Goal: Task Accomplishment & Management: Manage account settings

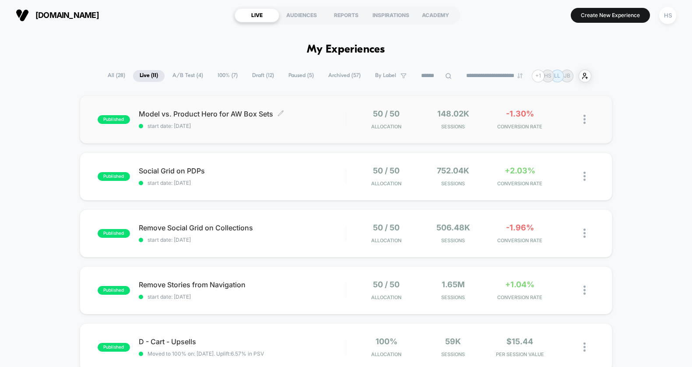
click at [325, 114] on span "Model vs. Product Hero for AW Box Sets Click to edit experience details" at bounding box center [242, 114] width 207 height 8
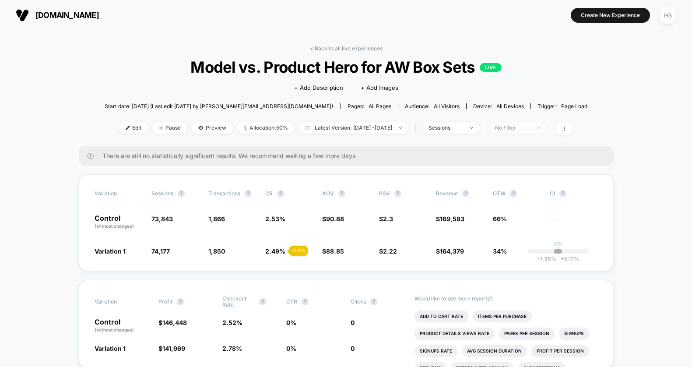
click at [521, 128] on div "No Filter" at bounding box center [512, 128] width 35 height 6
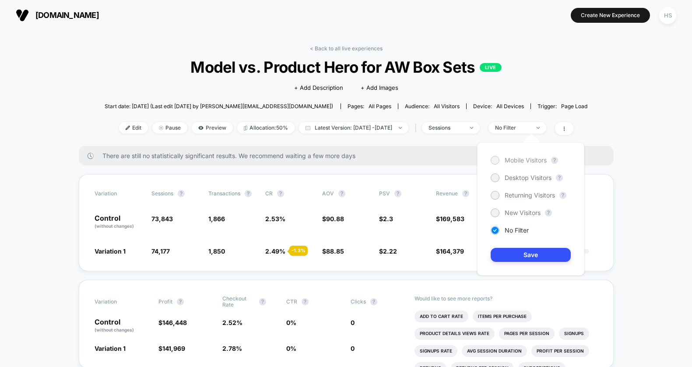
click at [496, 161] on div at bounding box center [494, 160] width 7 height 7
click at [519, 238] on div "Mobile Visitors ? Desktop Visitors ? Returning Visitors ? New Visitors ? No Fil…" at bounding box center [530, 208] width 107 height 133
click at [518, 248] on button "Save" at bounding box center [530, 255] width 80 height 14
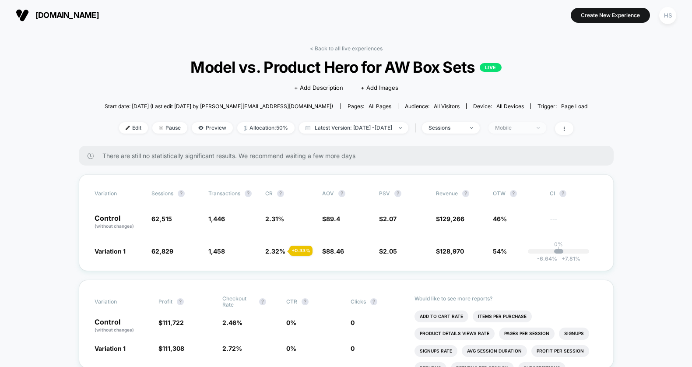
click at [527, 128] on div "Mobile" at bounding box center [512, 128] width 35 height 6
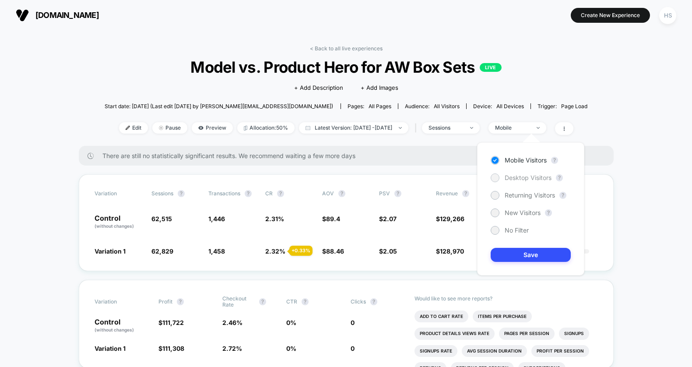
click at [496, 177] on div at bounding box center [494, 177] width 7 height 7
click at [514, 248] on button "Save" at bounding box center [530, 255] width 80 height 14
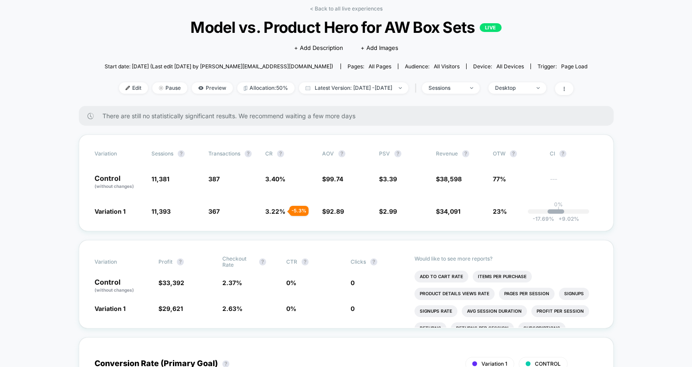
scroll to position [72, 0]
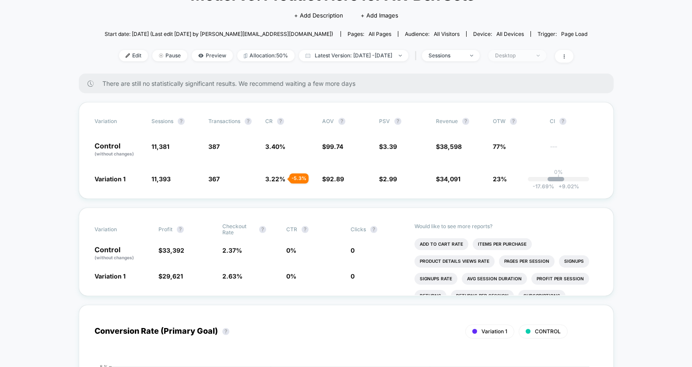
click at [546, 51] on span "Desktop" at bounding box center [517, 55] width 58 height 11
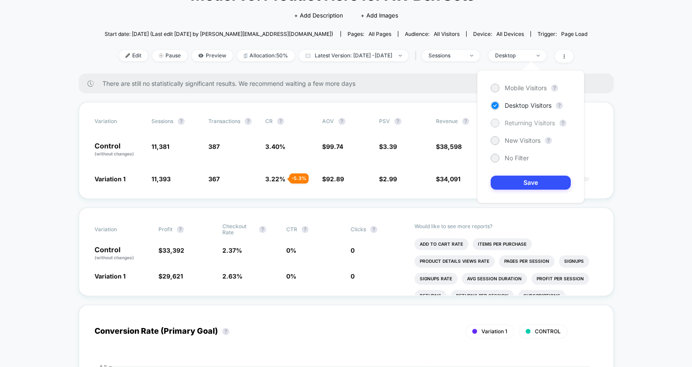
click at [498, 122] on div at bounding box center [494, 123] width 9 height 9
click at [516, 179] on button "Save" at bounding box center [530, 182] width 80 height 14
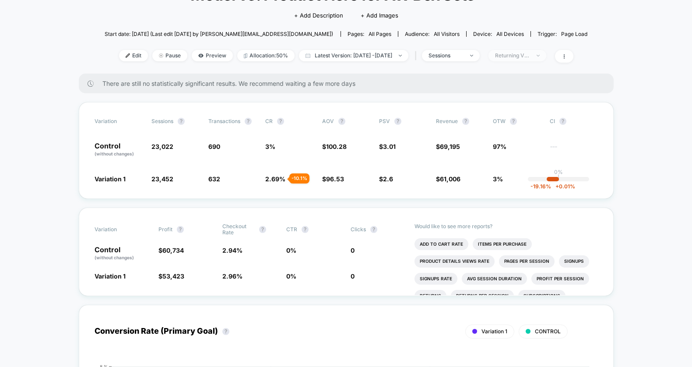
click at [521, 55] on div "Returning Visitors" at bounding box center [512, 55] width 35 height 6
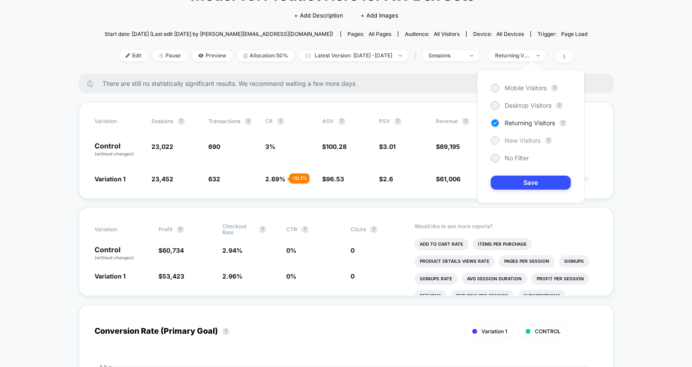
click at [497, 136] on div "New Visitors" at bounding box center [515, 140] width 50 height 9
click at [502, 174] on div "Mobile Visitors ? Desktop Visitors ? Returning Visitors ? New Visitors ? No Fil…" at bounding box center [530, 136] width 107 height 133
click at [507, 182] on button "Save" at bounding box center [530, 182] width 80 height 14
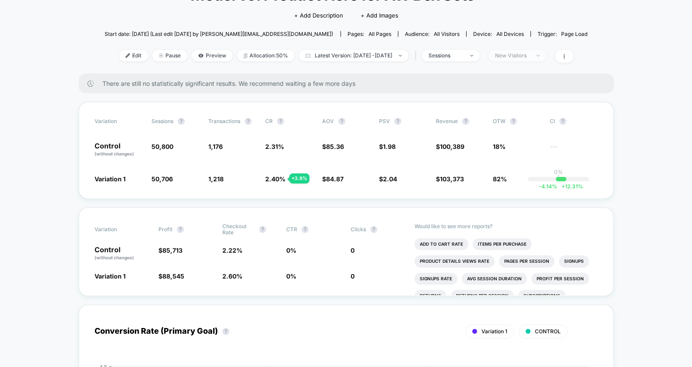
click at [525, 52] on span "New Visitors" at bounding box center [517, 55] width 58 height 11
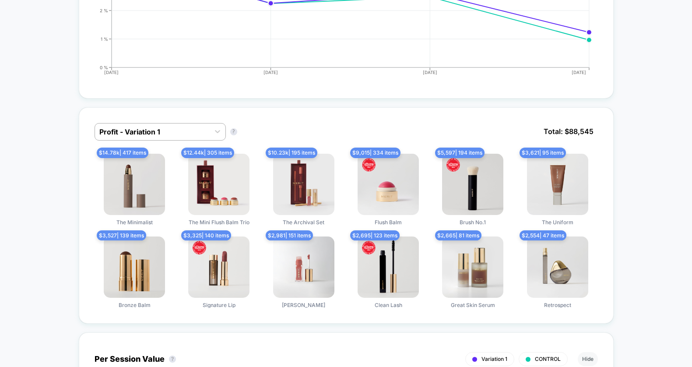
scroll to position [549, 0]
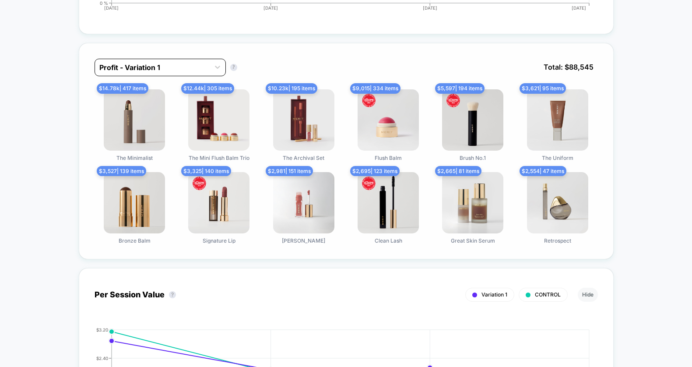
click at [189, 66] on div at bounding box center [152, 68] width 106 height 10
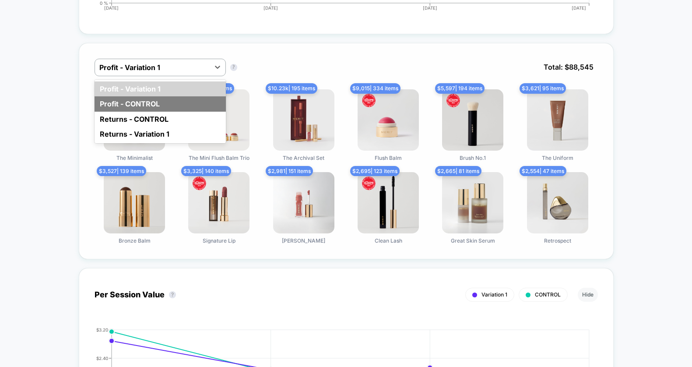
click at [169, 106] on div "Profit - CONTROL" at bounding box center [159, 103] width 131 height 15
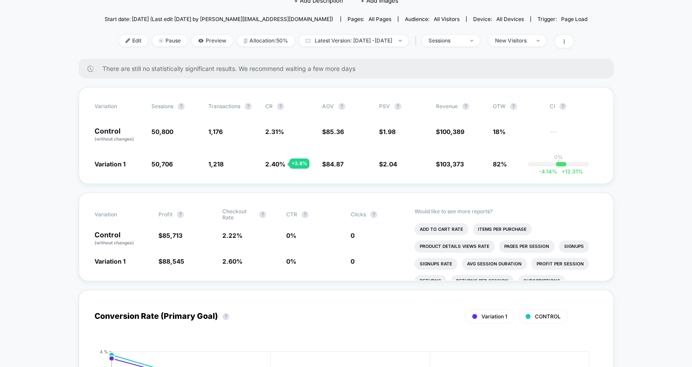
scroll to position [0, 0]
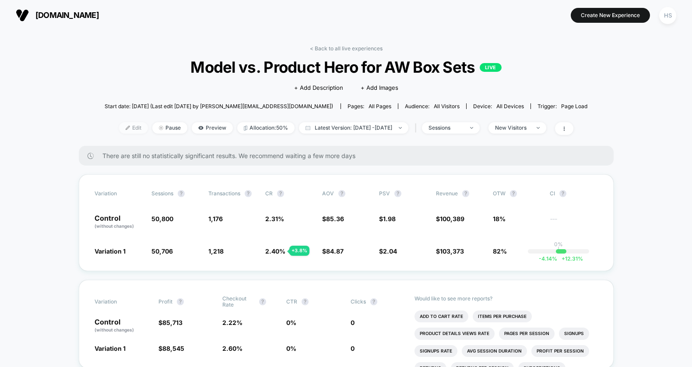
click at [119, 129] on span "Edit" at bounding box center [133, 127] width 29 height 11
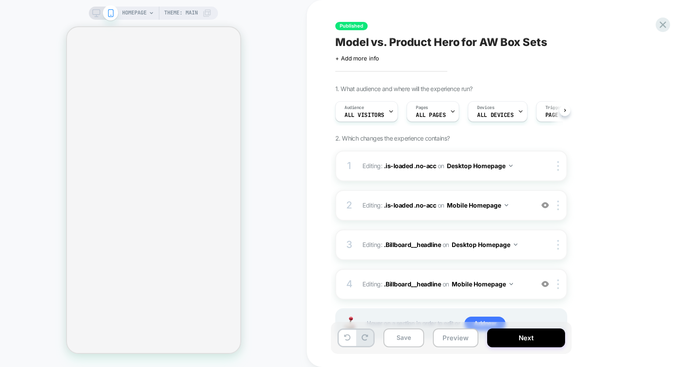
scroll to position [0, 0]
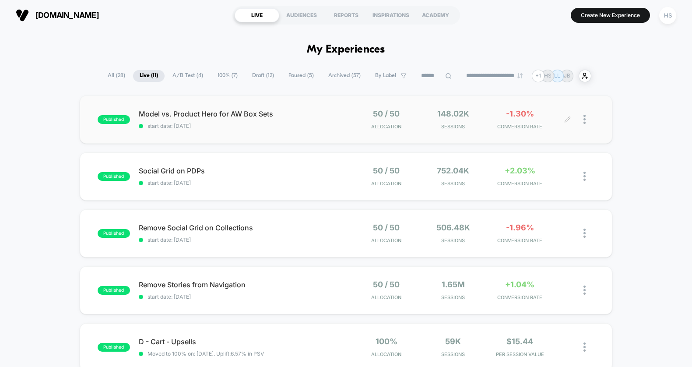
click at [586, 119] on div at bounding box center [588, 119] width 11 height 20
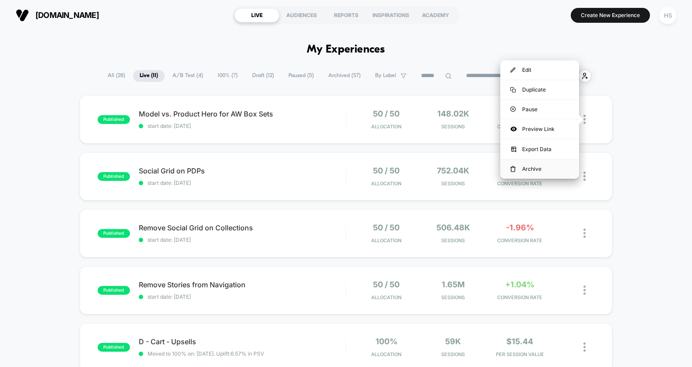
click at [536, 168] on div "Archive" at bounding box center [539, 168] width 79 height 19
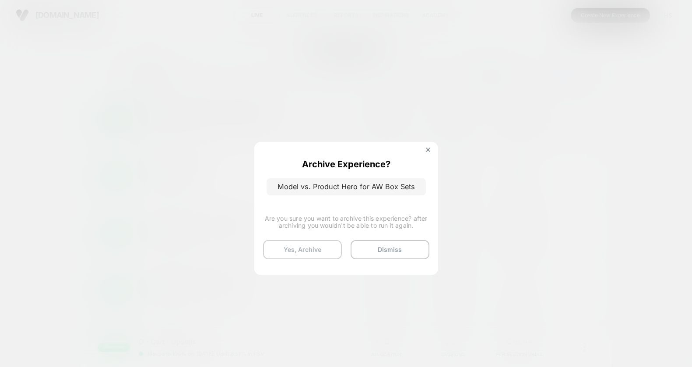
click at [332, 254] on button "Yes, Archive" at bounding box center [302, 249] width 79 height 19
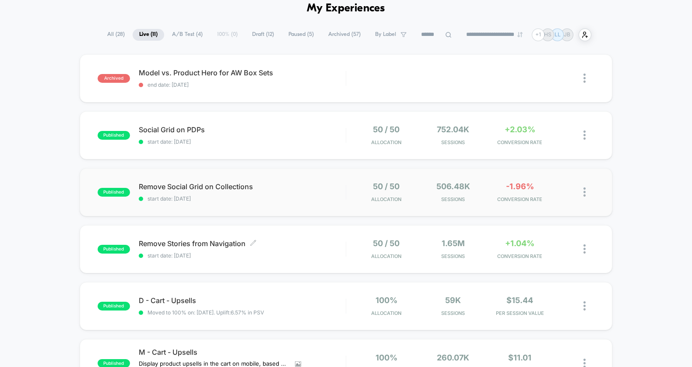
scroll to position [42, 0]
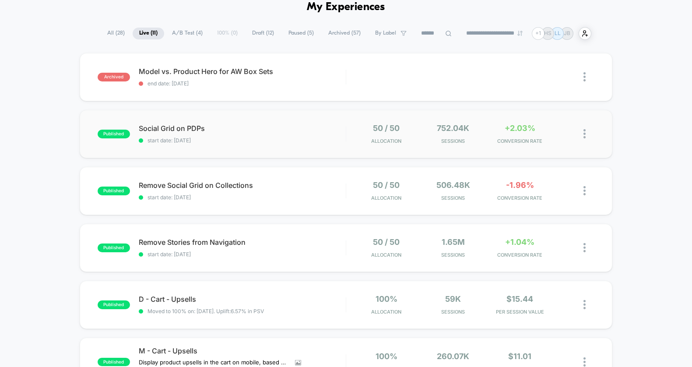
click at [583, 133] on img at bounding box center [584, 133] width 2 height 9
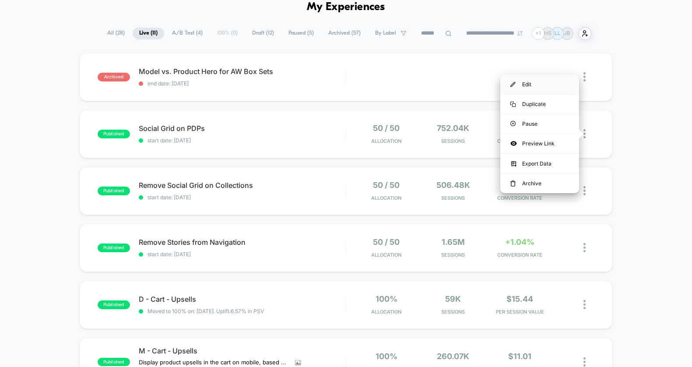
click at [535, 85] on div "Edit" at bounding box center [539, 84] width 79 height 19
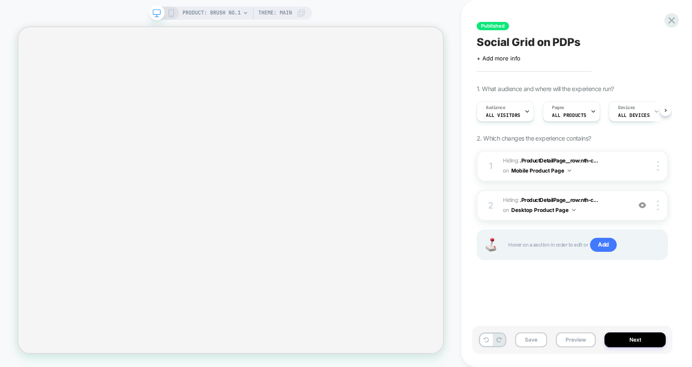
scroll to position [0, 0]
click at [479, 44] on span "Social Grid on PDPs" at bounding box center [528, 42] width 104 height 13
click at [478, 39] on textarea "**********" at bounding box center [551, 42] width 151 height 13
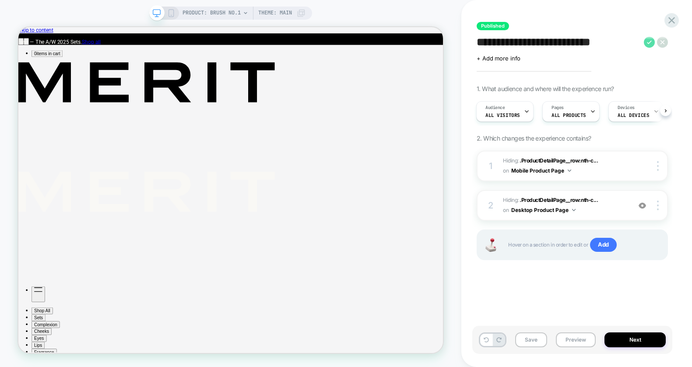
scroll to position [0, 0]
type textarea "**********"
click at [650, 42] on icon at bounding box center [649, 42] width 11 height 11
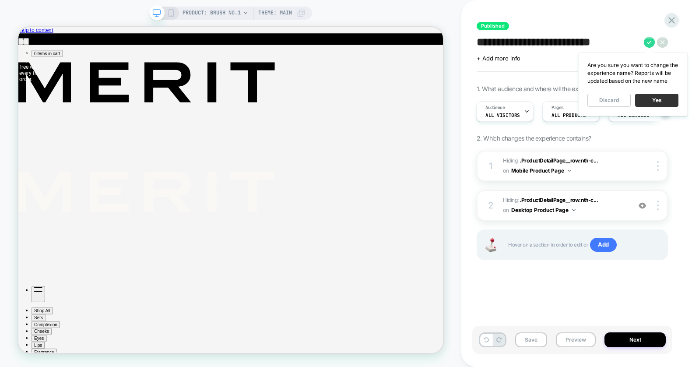
click at [650, 101] on button "Yes" at bounding box center [656, 100] width 43 height 13
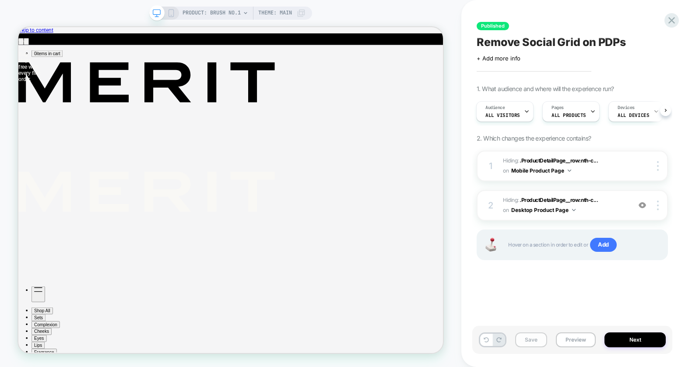
click at [540, 338] on button "Save" at bounding box center [531, 339] width 32 height 15
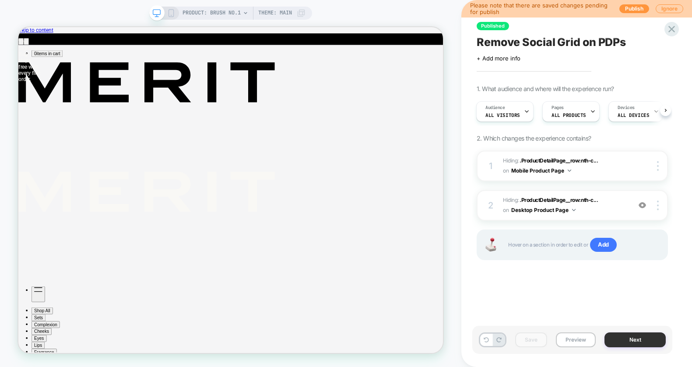
click at [648, 342] on button "Next" at bounding box center [634, 339] width 61 height 15
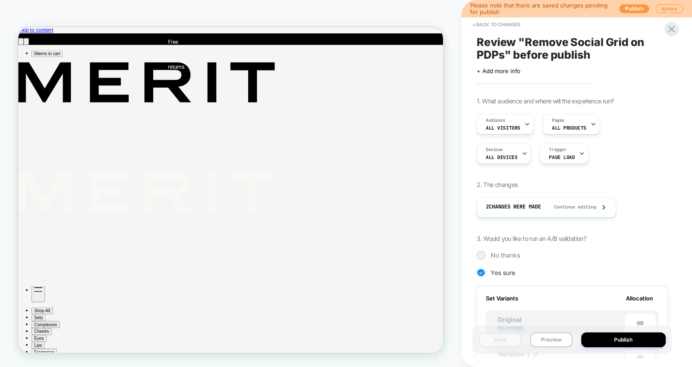
scroll to position [0, 1]
click at [644, 341] on button "Publish" at bounding box center [623, 339] width 85 height 15
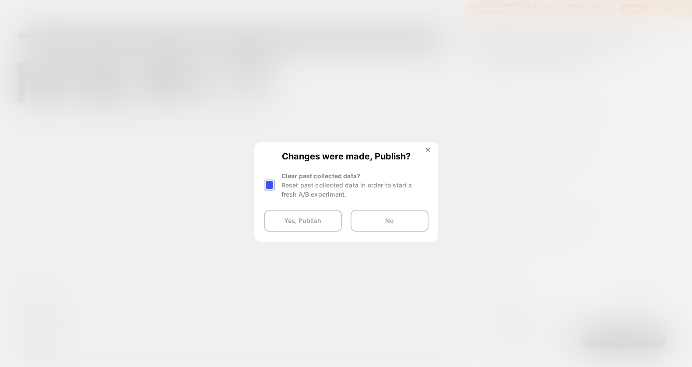
click at [266, 182] on div at bounding box center [269, 184] width 11 height 11
click at [302, 223] on button "Yes, Publish" at bounding box center [303, 221] width 78 height 22
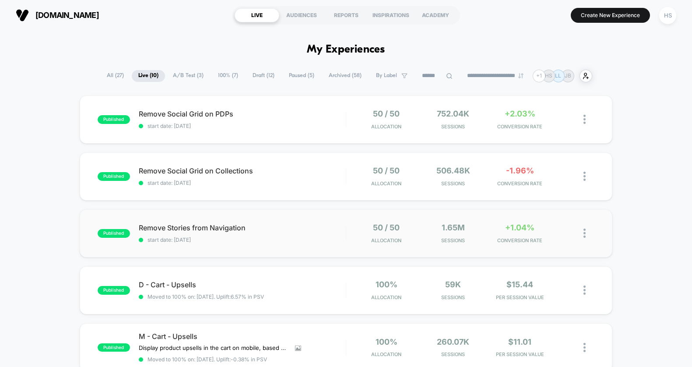
click at [280, 222] on div "published Remove Stories from Navigation start date: 8/13/2025 50 / 50 Allocati…" at bounding box center [346, 233] width 532 height 48
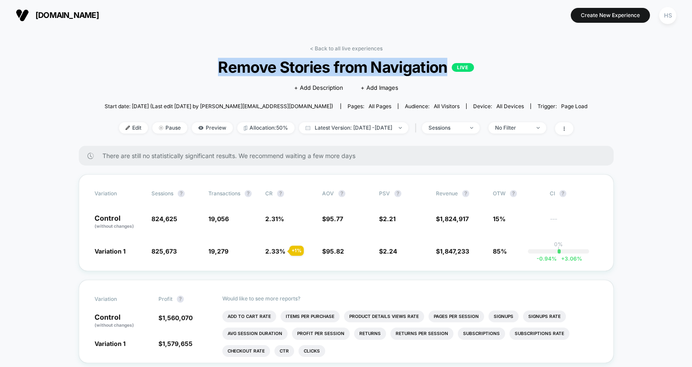
drag, startPoint x: 445, startPoint y: 71, endPoint x: 181, endPoint y: 67, distance: 264.7
click at [181, 67] on span "Remove Stories from Navigation LIVE" at bounding box center [346, 66] width 434 height 17
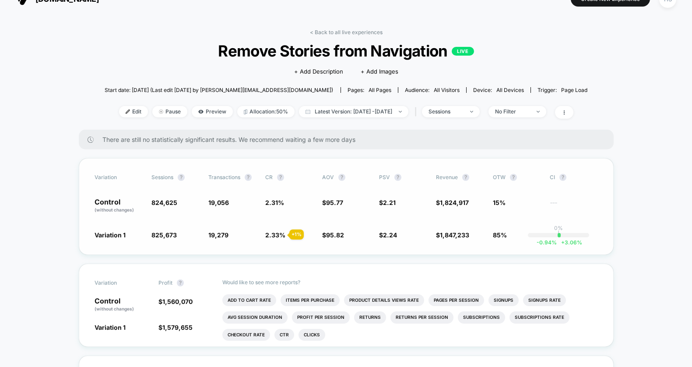
click at [224, 218] on div "Variation Sessions ? Transactions ? CR ? AOV ? PSV ? Revenue ? OTW ? CI ? Contr…" at bounding box center [346, 206] width 535 height 96
click at [326, 32] on link "< Back to all live experiences" at bounding box center [346, 32] width 73 height 7
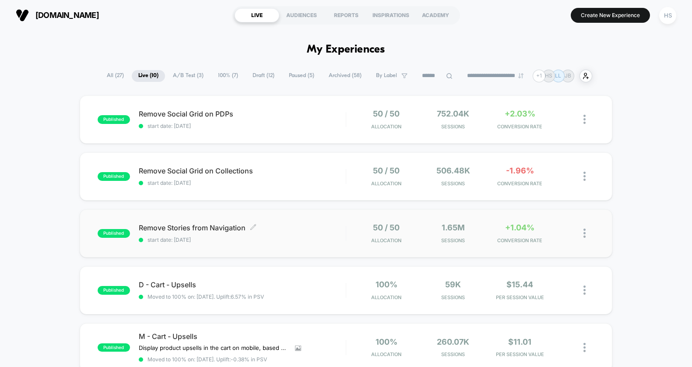
click at [300, 228] on span "Remove Stories from Navigation Click to edit experience details" at bounding box center [242, 228] width 207 height 8
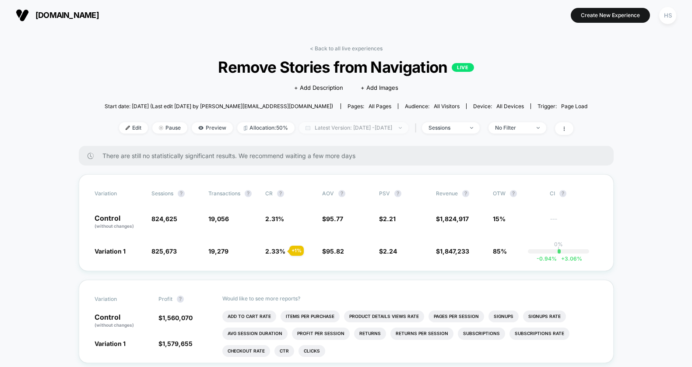
click at [330, 129] on span "Latest Version: Aug 13, 2025 - Sep 15, 2025" at bounding box center [353, 127] width 109 height 11
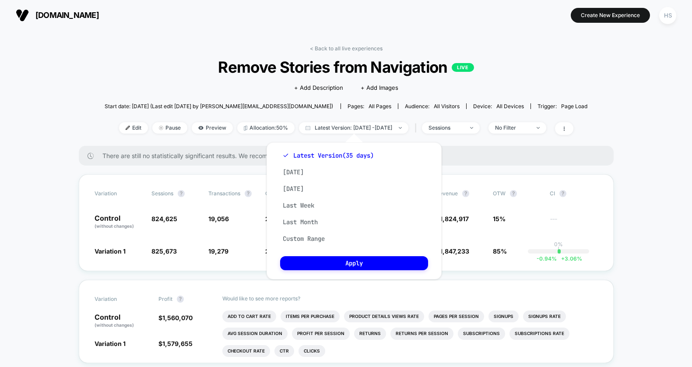
click at [156, 72] on span "Remove Stories from Navigation LIVE" at bounding box center [346, 66] width 434 height 17
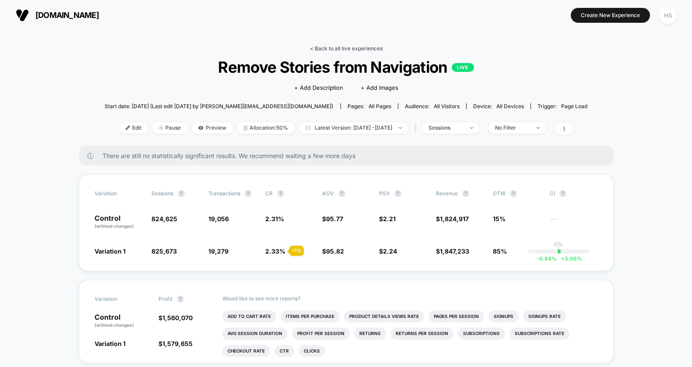
click at [329, 46] on link "< Back to all live experiences" at bounding box center [346, 48] width 73 height 7
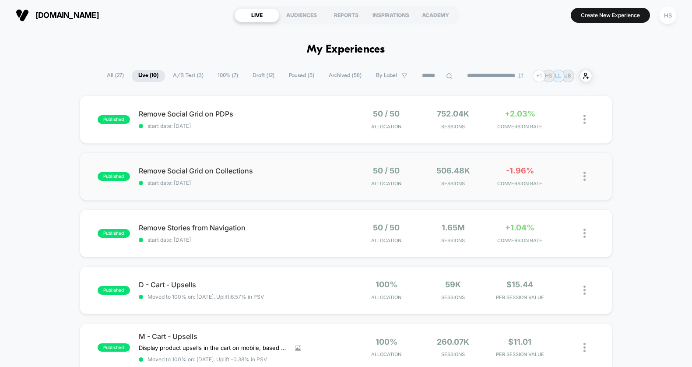
click at [323, 164] on div "published Remove Social Grid on Collections start date: 8/25/2025 50 / 50 Alloc…" at bounding box center [346, 176] width 532 height 48
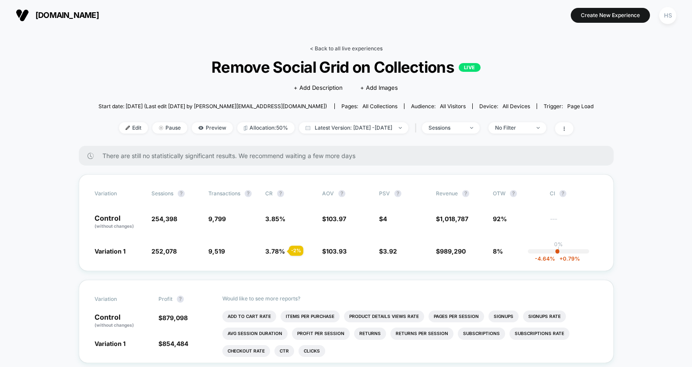
click at [329, 45] on link "< Back to all live experiences" at bounding box center [346, 48] width 73 height 7
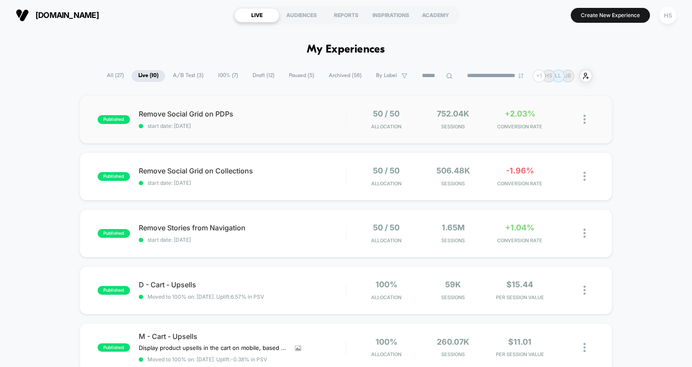
click at [583, 118] on img at bounding box center [584, 119] width 2 height 9
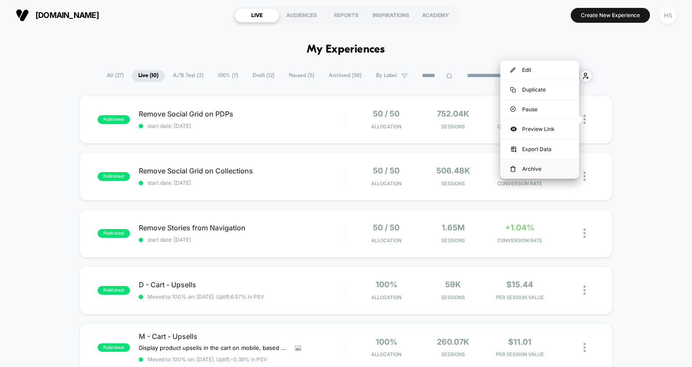
click at [538, 170] on div "Archive" at bounding box center [539, 168] width 79 height 19
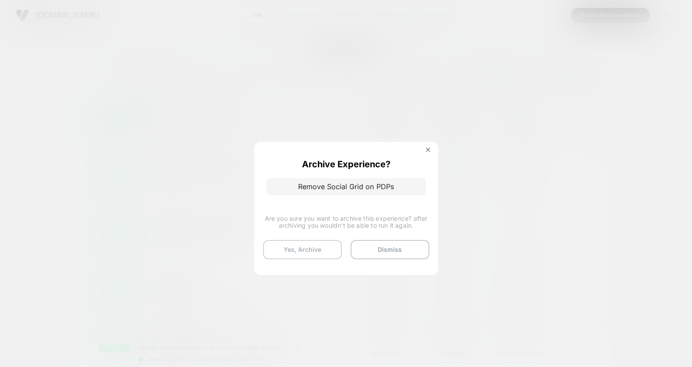
click at [315, 249] on button "Yes, Archive" at bounding box center [302, 249] width 79 height 19
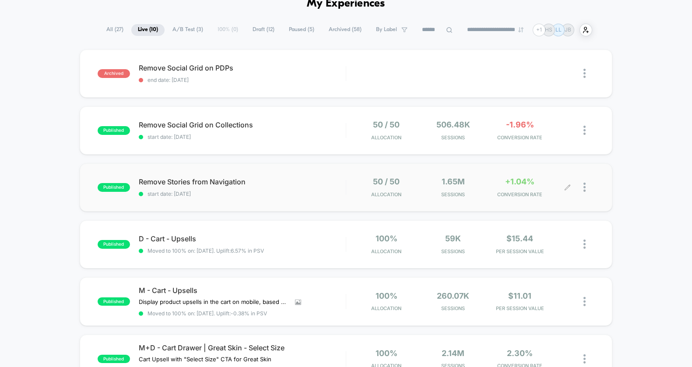
scroll to position [46, 0]
click at [585, 185] on div at bounding box center [588, 187] width 11 height 20
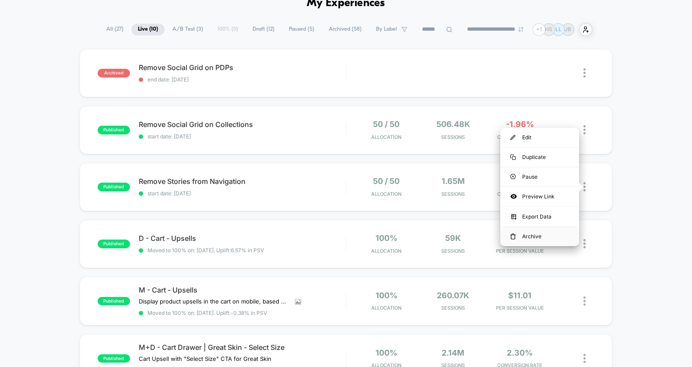
click at [526, 236] on div "Archive" at bounding box center [539, 236] width 79 height 19
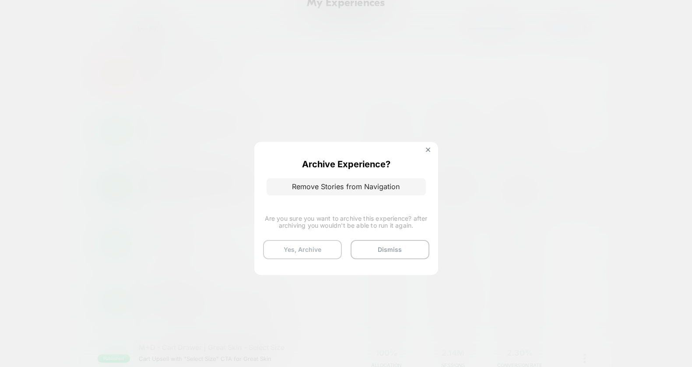
click at [317, 251] on button "Yes, Archive" at bounding box center [302, 249] width 79 height 19
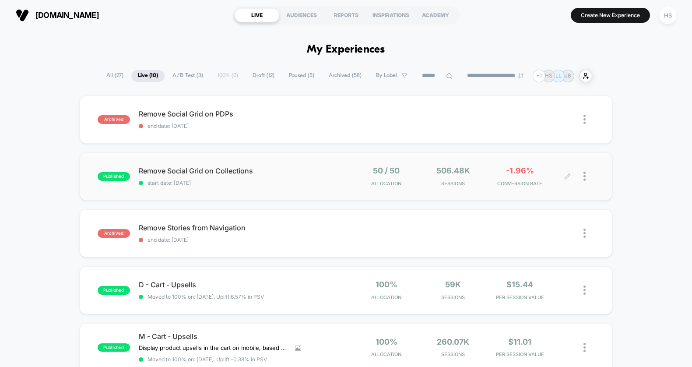
scroll to position [12, 0]
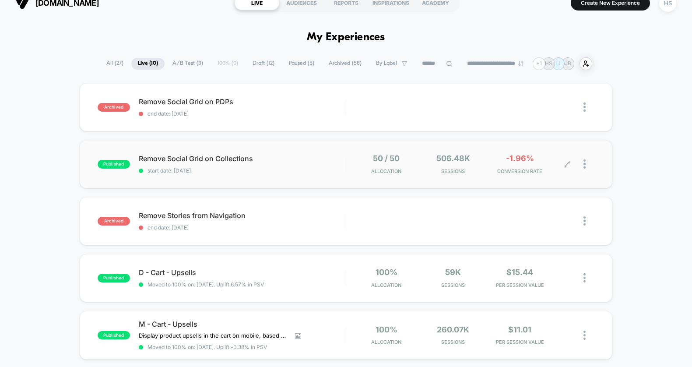
click at [587, 163] on div at bounding box center [588, 164] width 11 height 20
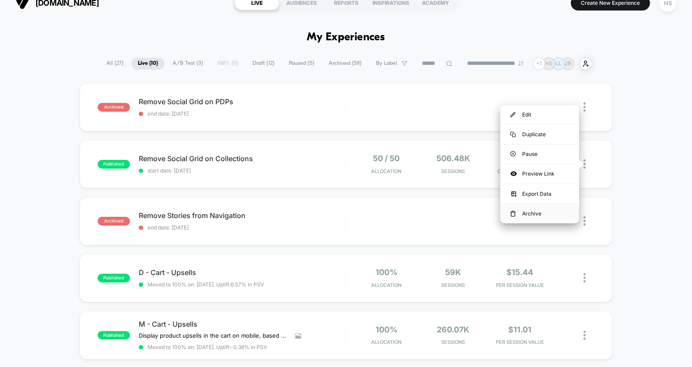
click at [533, 213] on div "Archive" at bounding box center [539, 213] width 79 height 19
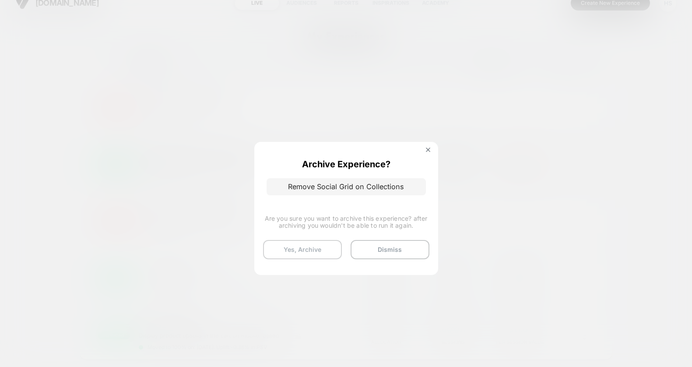
click at [321, 247] on button "Yes, Archive" at bounding box center [302, 249] width 79 height 19
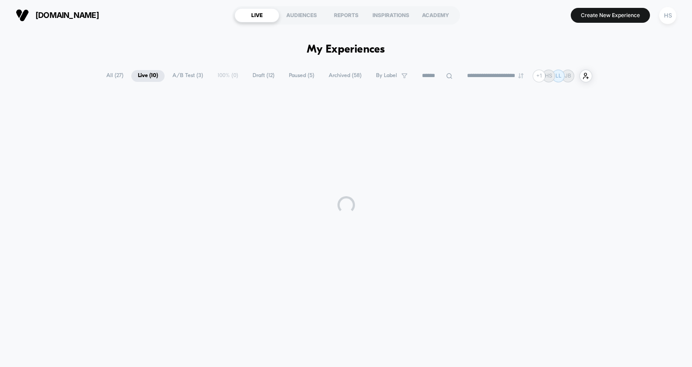
scroll to position [0, 0]
